Goal: Check status

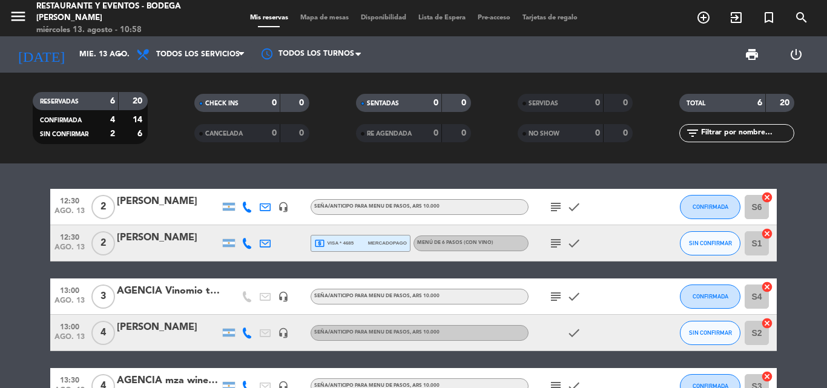
click at [9, 16] on icon "menu" at bounding box center [18, 16] width 18 height 18
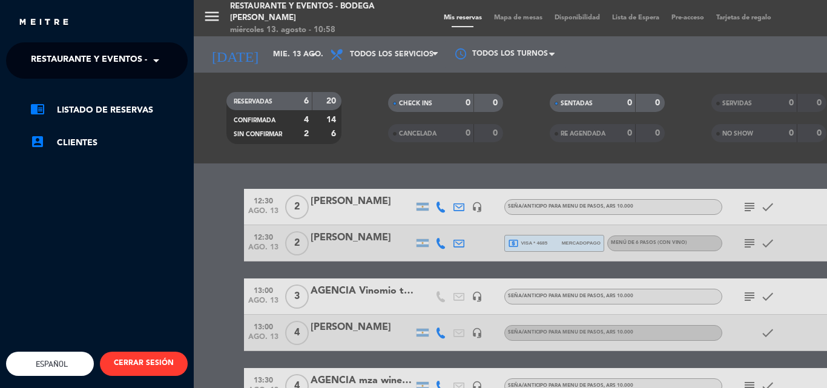
click at [96, 51] on span "Restaurante y Eventos - Bodega [PERSON_NAME]" at bounding box center [145, 60] width 229 height 25
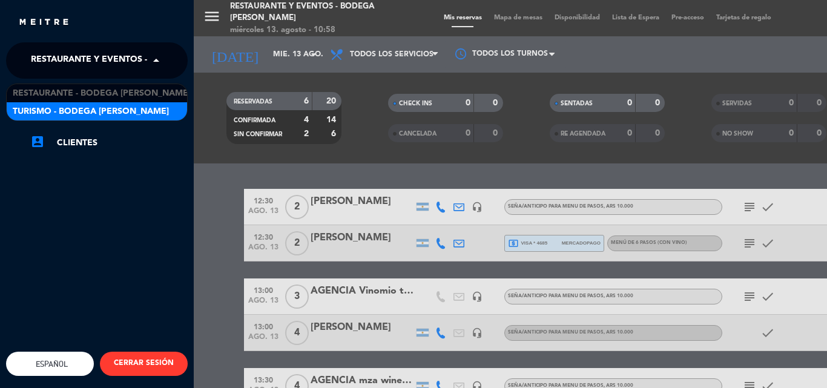
click at [109, 114] on span "Turismo - Bodega [PERSON_NAME]" at bounding box center [91, 112] width 156 height 14
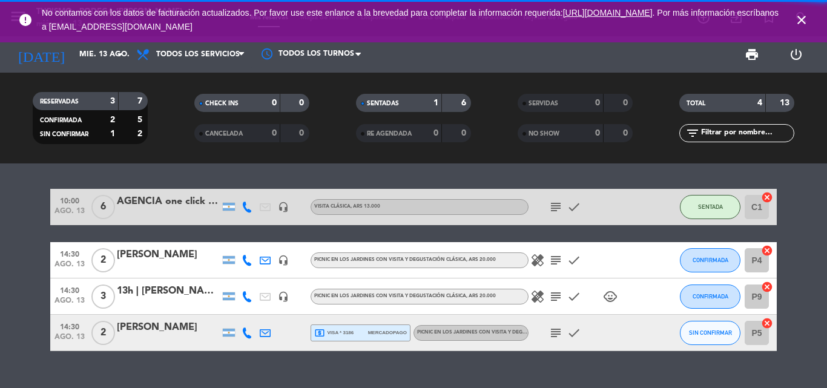
click at [803, 22] on icon "close" at bounding box center [801, 20] width 15 height 15
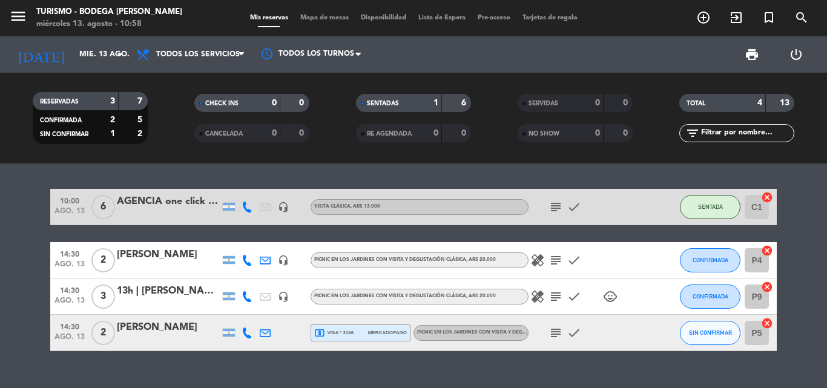
click at [555, 254] on icon "subject" at bounding box center [556, 260] width 15 height 15
click at [537, 259] on icon "healing" at bounding box center [537, 260] width 15 height 15
click at [557, 294] on icon "subject" at bounding box center [556, 296] width 15 height 15
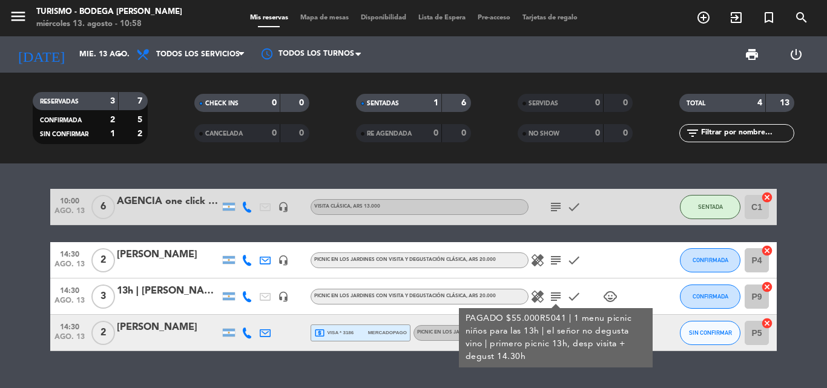
click at [557, 294] on icon "subject" at bounding box center [556, 296] width 15 height 15
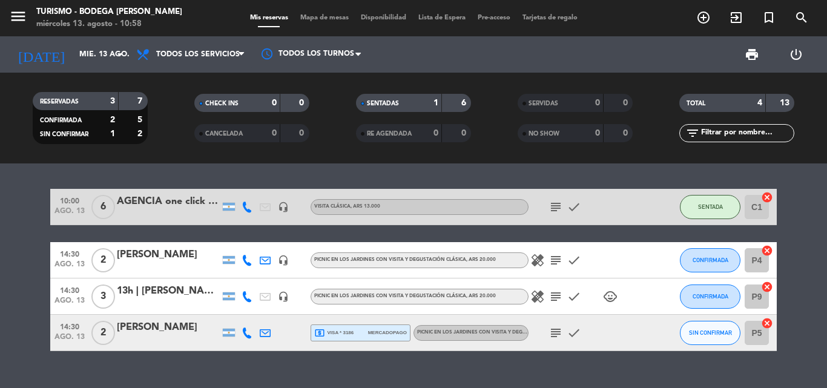
click at [557, 294] on icon "subject" at bounding box center [556, 296] width 15 height 15
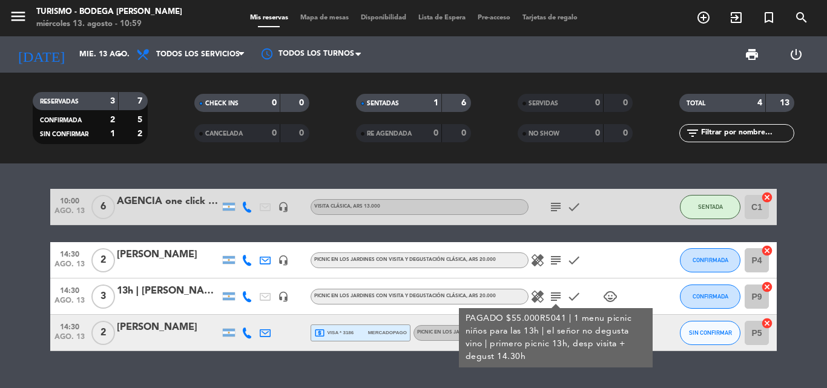
click at [557, 294] on icon "subject" at bounding box center [556, 296] width 15 height 15
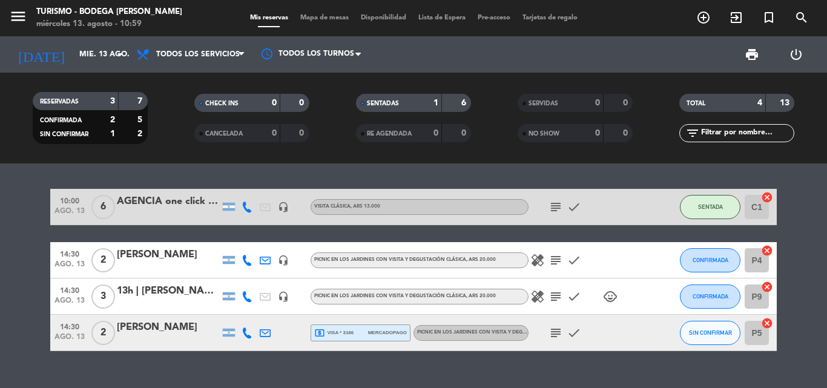
click at [534, 298] on icon "healing" at bounding box center [537, 296] width 15 height 15
click at [605, 298] on icon "child_care" at bounding box center [610, 296] width 15 height 15
click at [559, 263] on icon "subject" at bounding box center [556, 260] width 15 height 15
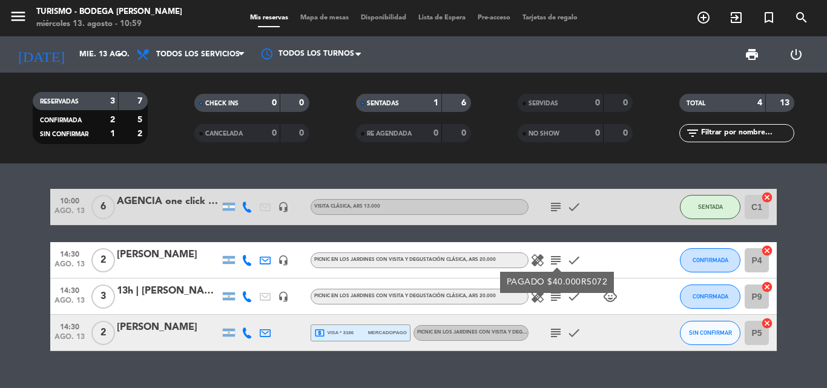
click at [559, 263] on icon "subject" at bounding box center [556, 260] width 15 height 15
click at [560, 331] on icon "subject" at bounding box center [556, 333] width 15 height 15
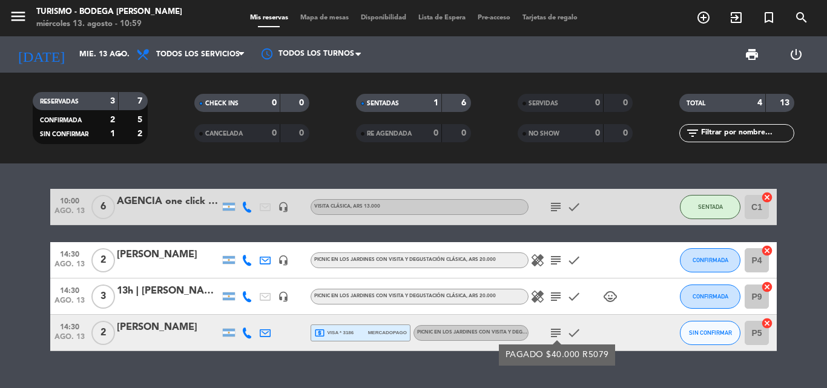
click at [560, 331] on icon "subject" at bounding box center [556, 333] width 15 height 15
click at [552, 262] on icon "subject" at bounding box center [556, 260] width 15 height 15
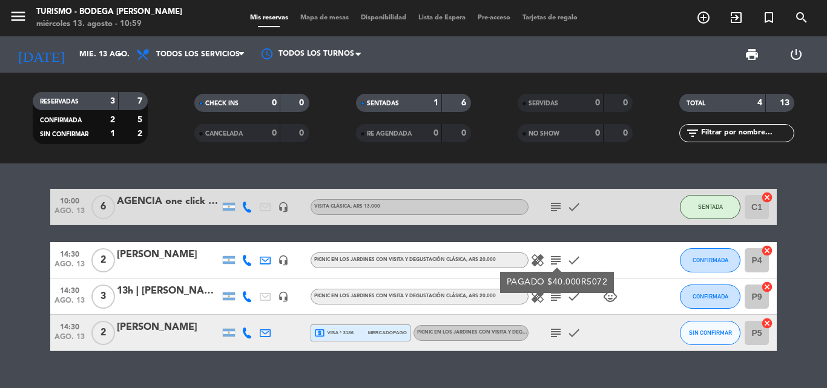
click at [552, 262] on icon "subject" at bounding box center [556, 260] width 15 height 15
click at [534, 255] on icon "healing" at bounding box center [537, 260] width 15 height 15
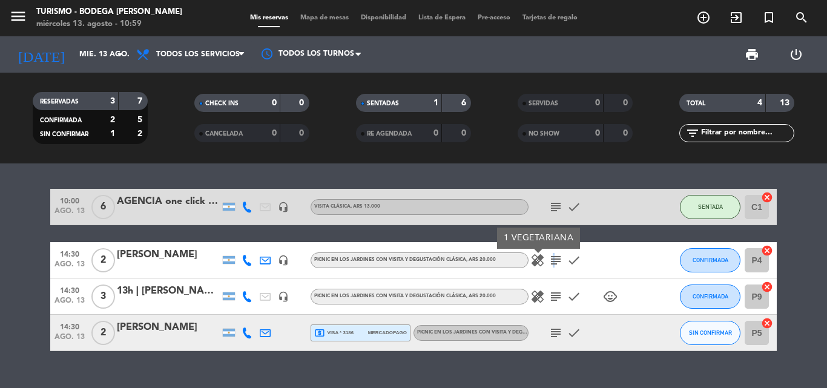
click at [552, 260] on icon "subject" at bounding box center [556, 260] width 15 height 15
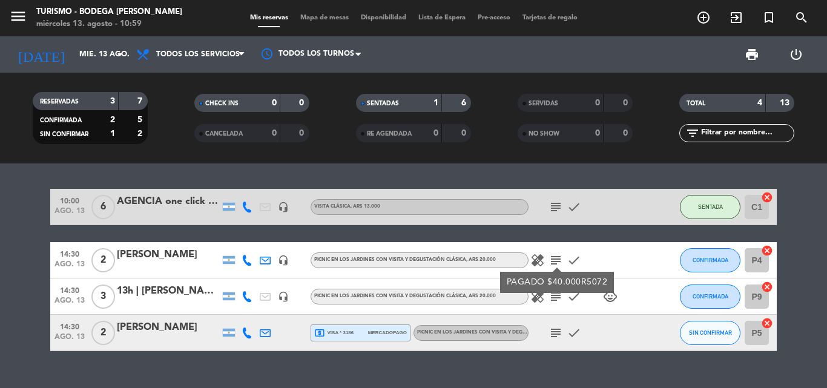
click at [590, 364] on div "10:00 [DATE] 6 AGENCIA one click travel - [PERSON_NAME] headset_mic VISITA CLÁS…" at bounding box center [413, 275] width 827 height 225
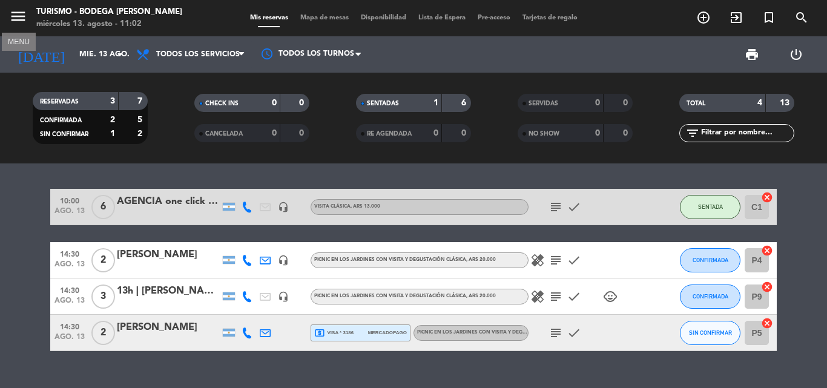
click at [17, 19] on icon "menu" at bounding box center [18, 16] width 18 height 18
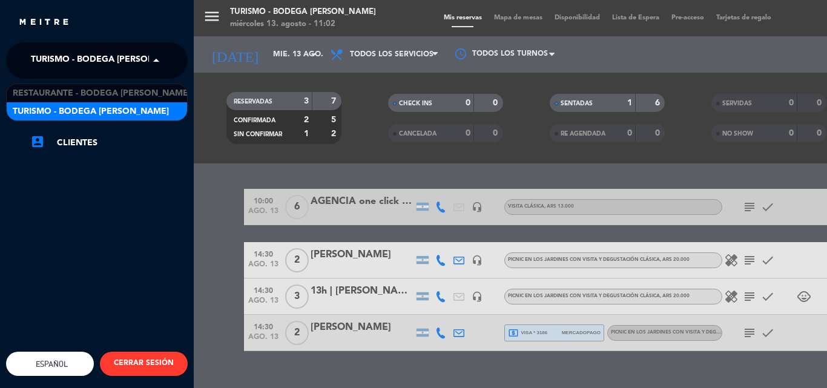
click at [49, 55] on span "Turismo - Bodega [PERSON_NAME]" at bounding box center [109, 60] width 156 height 25
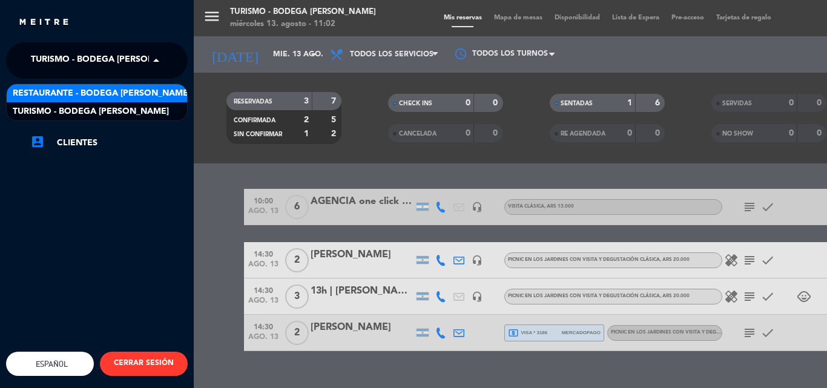
click at [77, 91] on span "Restaurante - Bodega [PERSON_NAME]" at bounding box center [102, 94] width 178 height 14
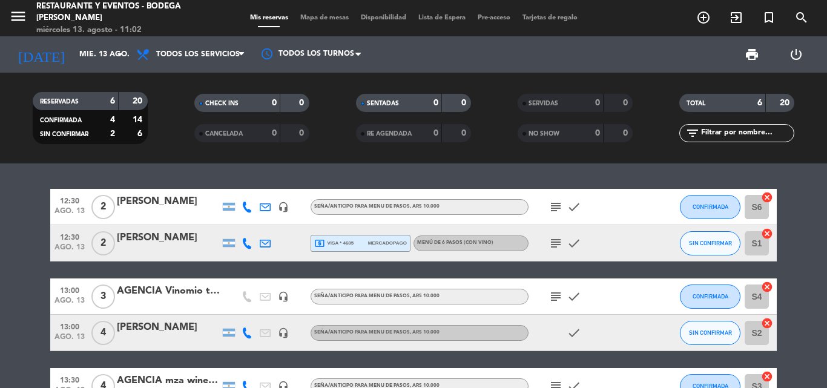
click at [553, 210] on icon "subject" at bounding box center [556, 207] width 15 height 15
click at [556, 209] on icon "subject" at bounding box center [556, 207] width 15 height 15
click at [555, 241] on icon "subject" at bounding box center [556, 243] width 15 height 15
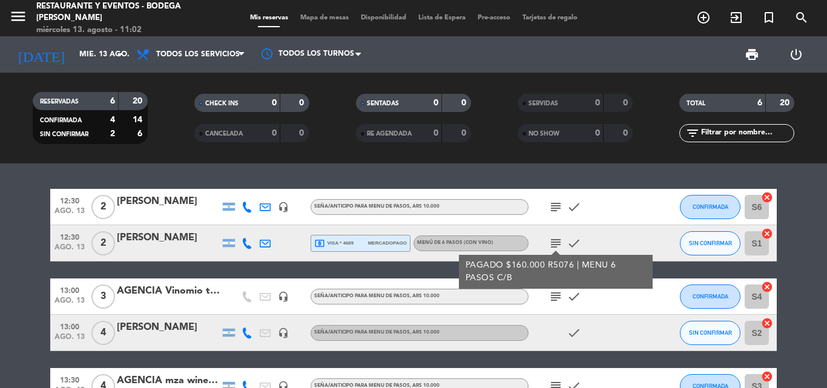
click at [554, 241] on icon "subject" at bounding box center [556, 243] width 15 height 15
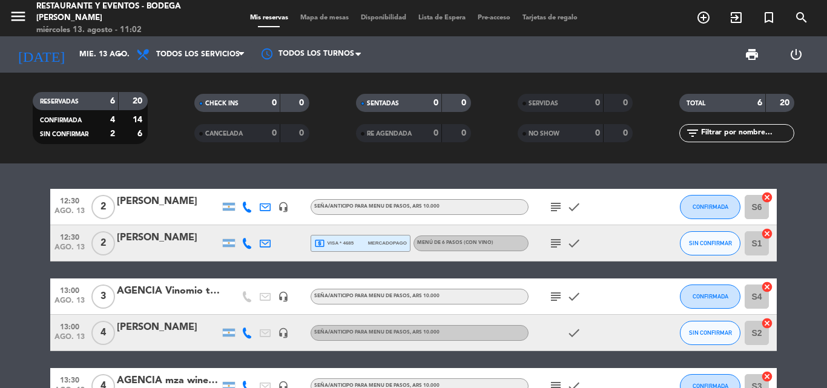
click at [558, 294] on icon "subject" at bounding box center [556, 296] width 15 height 15
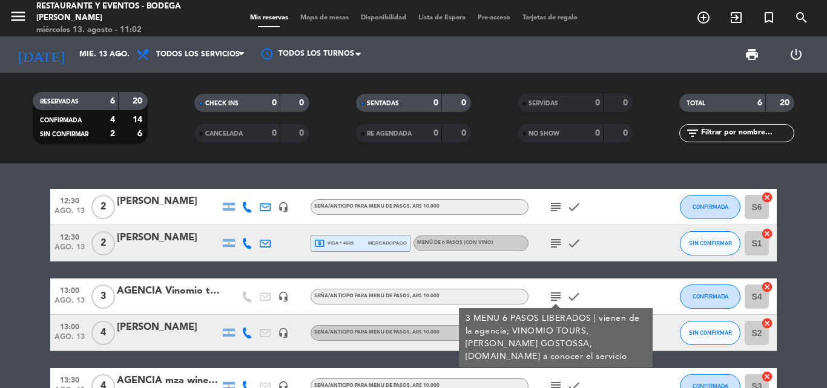
click at [558, 294] on icon "subject" at bounding box center [556, 296] width 15 height 15
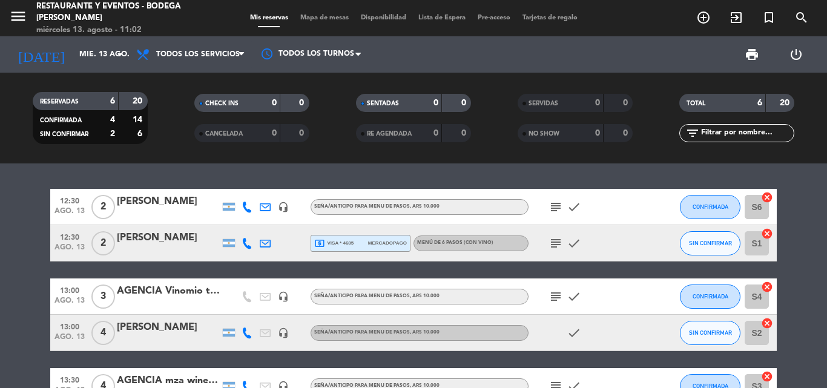
scroll to position [61, 0]
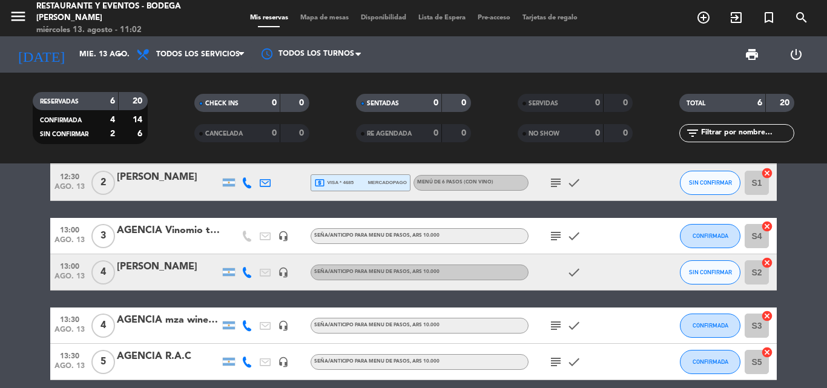
click at [555, 324] on icon "subject" at bounding box center [556, 325] width 15 height 15
click at [557, 358] on icon "subject" at bounding box center [556, 362] width 15 height 15
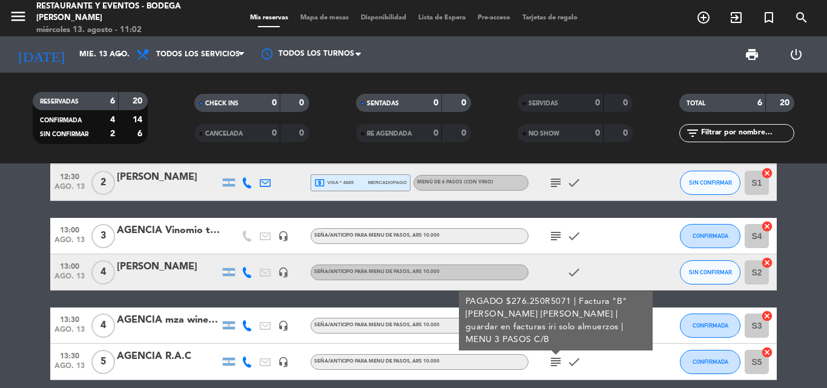
scroll to position [113, 0]
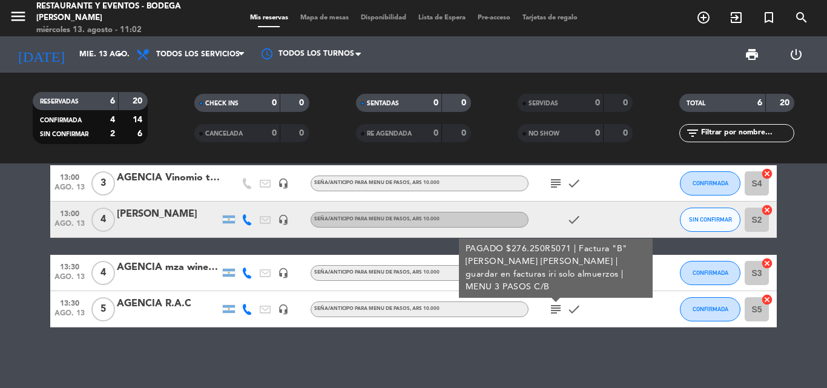
click at [555, 308] on icon "subject" at bounding box center [556, 309] width 15 height 15
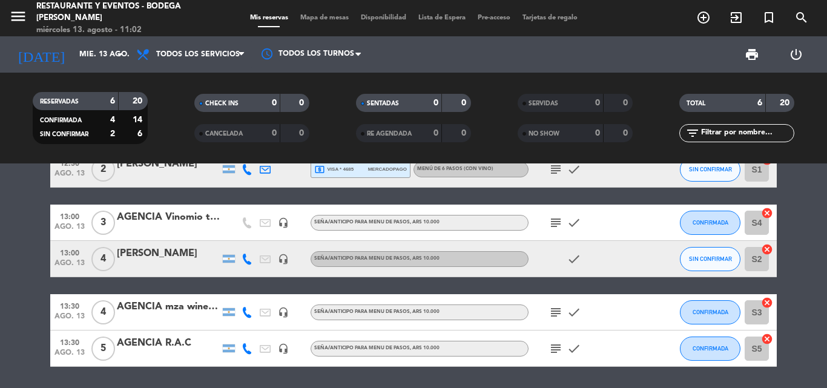
scroll to position [53, 0]
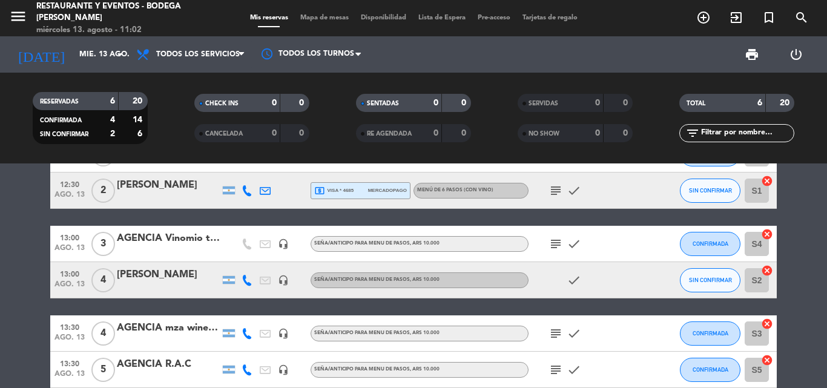
click at [556, 337] on icon "subject" at bounding box center [556, 333] width 15 height 15
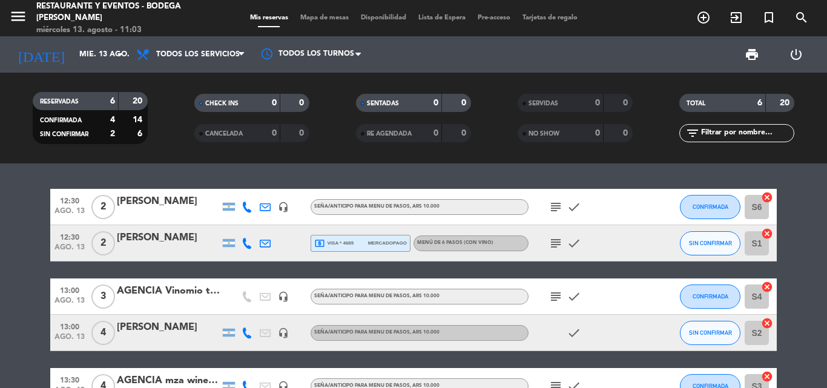
click at [556, 239] on icon "subject" at bounding box center [556, 243] width 15 height 15
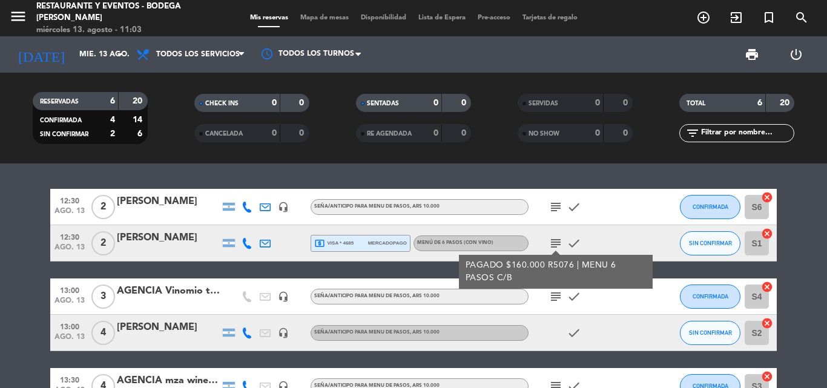
click at [556, 239] on icon "subject" at bounding box center [556, 243] width 15 height 15
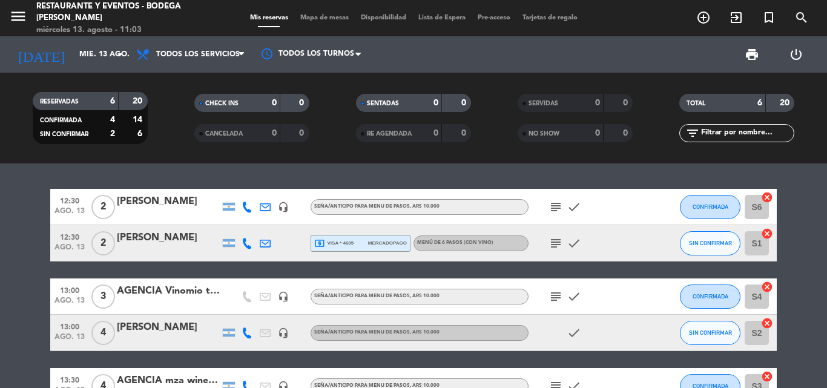
click at [555, 205] on icon "subject" at bounding box center [556, 207] width 15 height 15
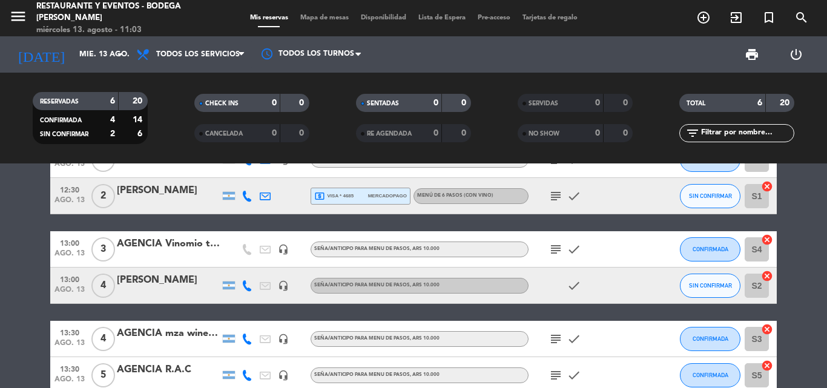
scroll to position [61, 0]
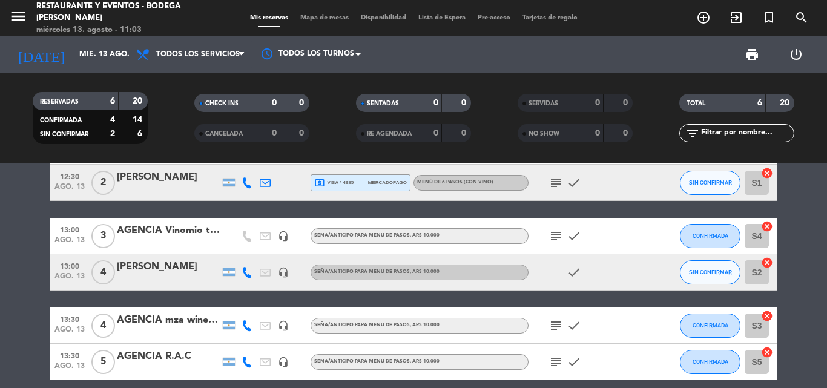
click at [555, 234] on icon "subject" at bounding box center [556, 236] width 15 height 15
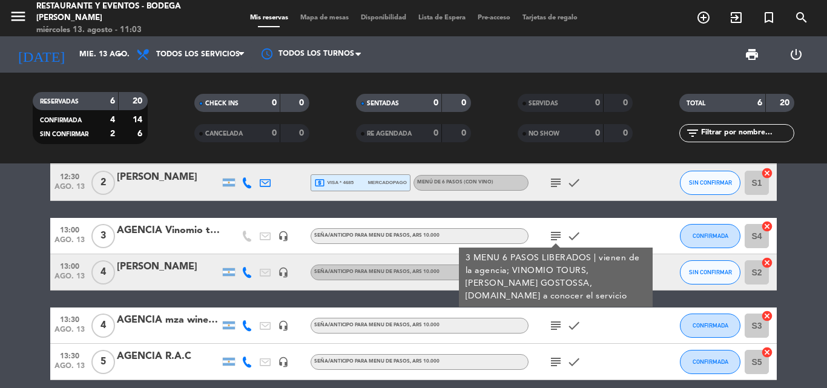
click at [555, 234] on icon "subject" at bounding box center [556, 236] width 15 height 15
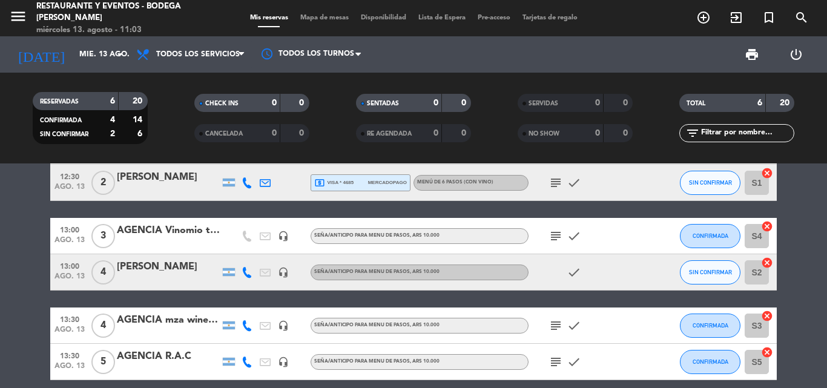
click at [556, 320] on icon "subject" at bounding box center [556, 325] width 15 height 15
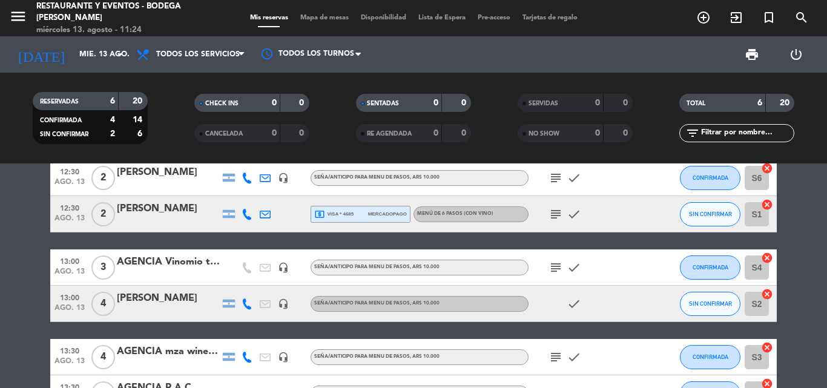
scroll to position [0, 0]
